Goal: Complete application form: Complete application form

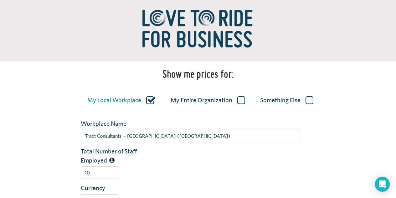
scroll to position [63, 0]
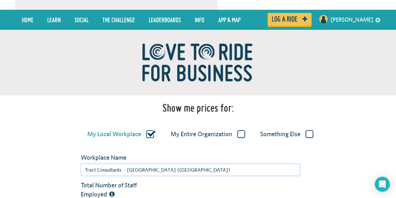
click at [138, 169] on input "Tract Consultants - [GEOGRAPHIC_DATA] ([GEOGRAPHIC_DATA])" at bounding box center [191, 169] width 220 height 13
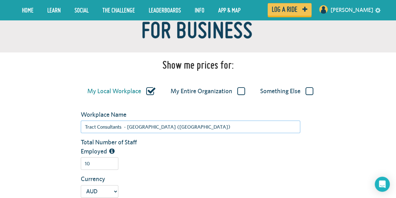
scroll to position [125, 0]
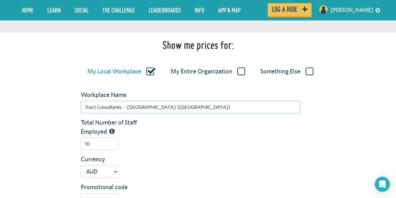
drag, startPoint x: 178, startPoint y: 108, endPoint x: 71, endPoint y: 112, distance: 107.2
click at [71, 112] on div "Workplace Name Tract Consultants - [GEOGRAPHIC_DATA] ([GEOGRAPHIC_DATA])" at bounding box center [198, 104] width 366 height 28
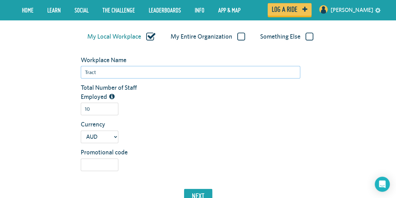
scroll to position [103, 0]
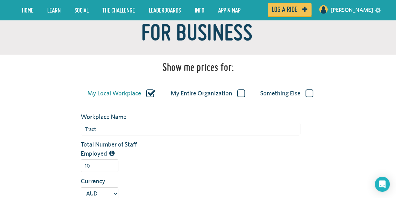
click at [205, 94] on label "My Entire Organization" at bounding box center [208, 93] width 75 height 8
click at [0, 0] on input "My Entire Organization" at bounding box center [0, 0] width 0 height 0
type input "Tract Consultants"
type input "268"
click at [133, 136] on div "Organization Name Tract Consultants" at bounding box center [228, 126] width 305 height 28
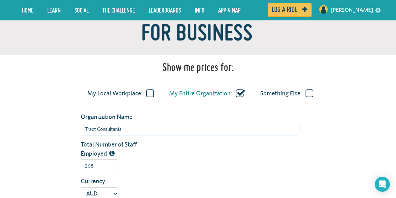
click at [137, 126] on input "Tract Consultants" at bounding box center [191, 128] width 220 height 13
click at [113, 128] on input "Tract Consultants" at bounding box center [191, 128] width 220 height 13
